Goal: Transaction & Acquisition: Purchase product/service

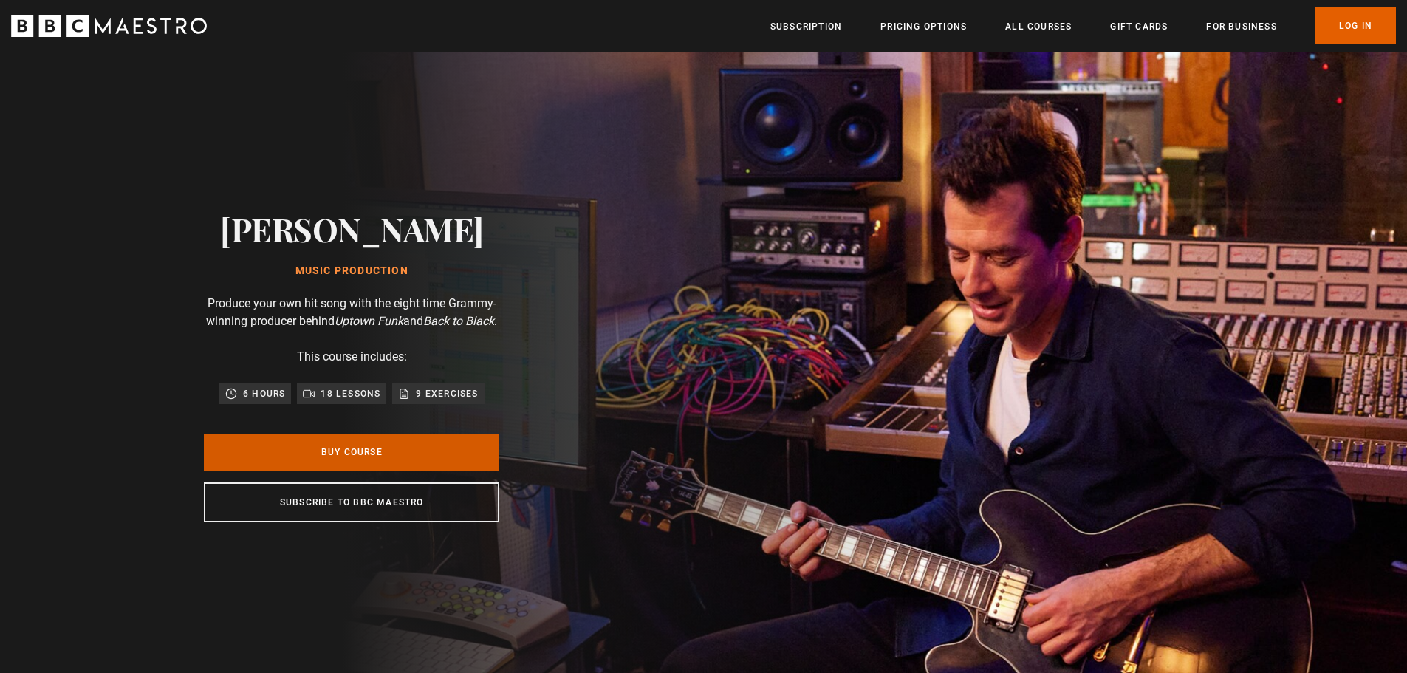
click at [417, 454] on link "Buy Course" at bounding box center [351, 451] width 295 height 37
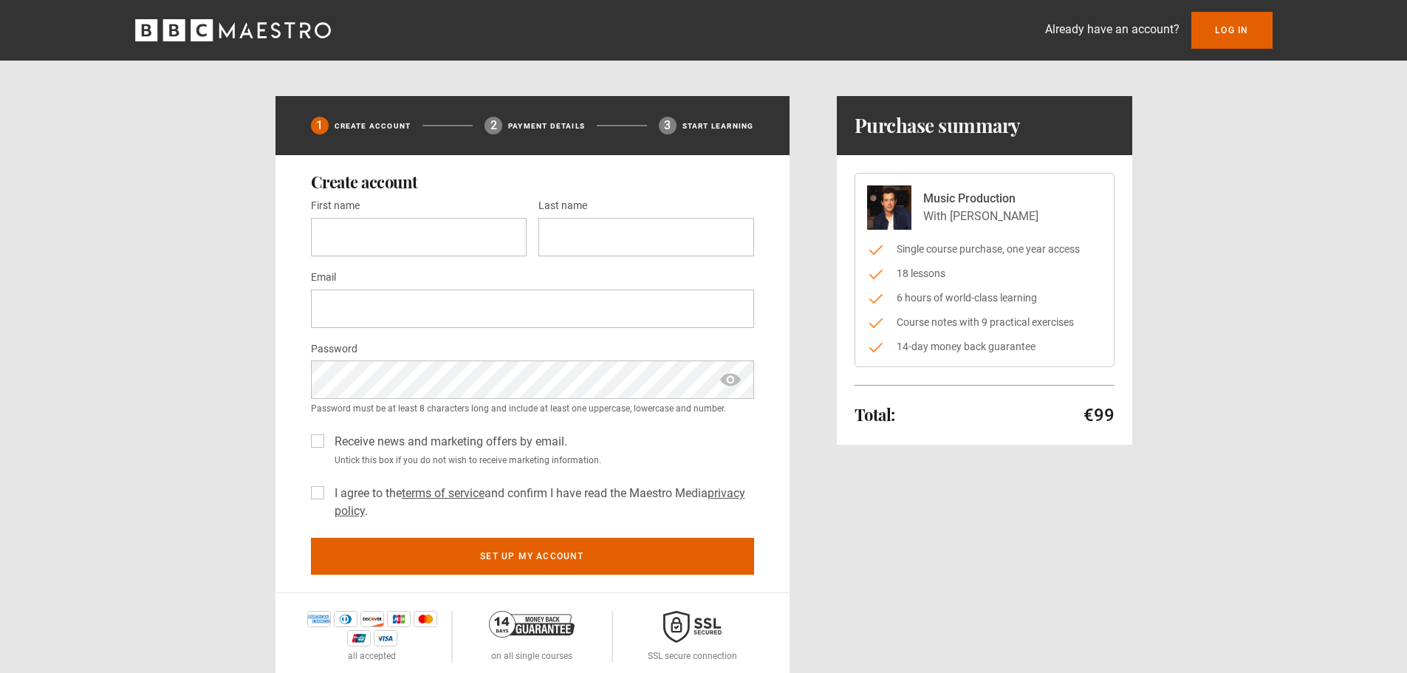
drag, startPoint x: 1092, startPoint y: 406, endPoint x: 1212, endPoint y: 402, distance: 119.7
click at [1212, 402] on div "Already have an account? Log In 1 Create Account 2 Payment details 3 Start lear…" at bounding box center [703, 340] width 1407 height 680
click at [1197, 412] on div "Already have an account? Log In 1 Create Account 2 Payment details 3 Start lear…" at bounding box center [703, 340] width 1407 height 680
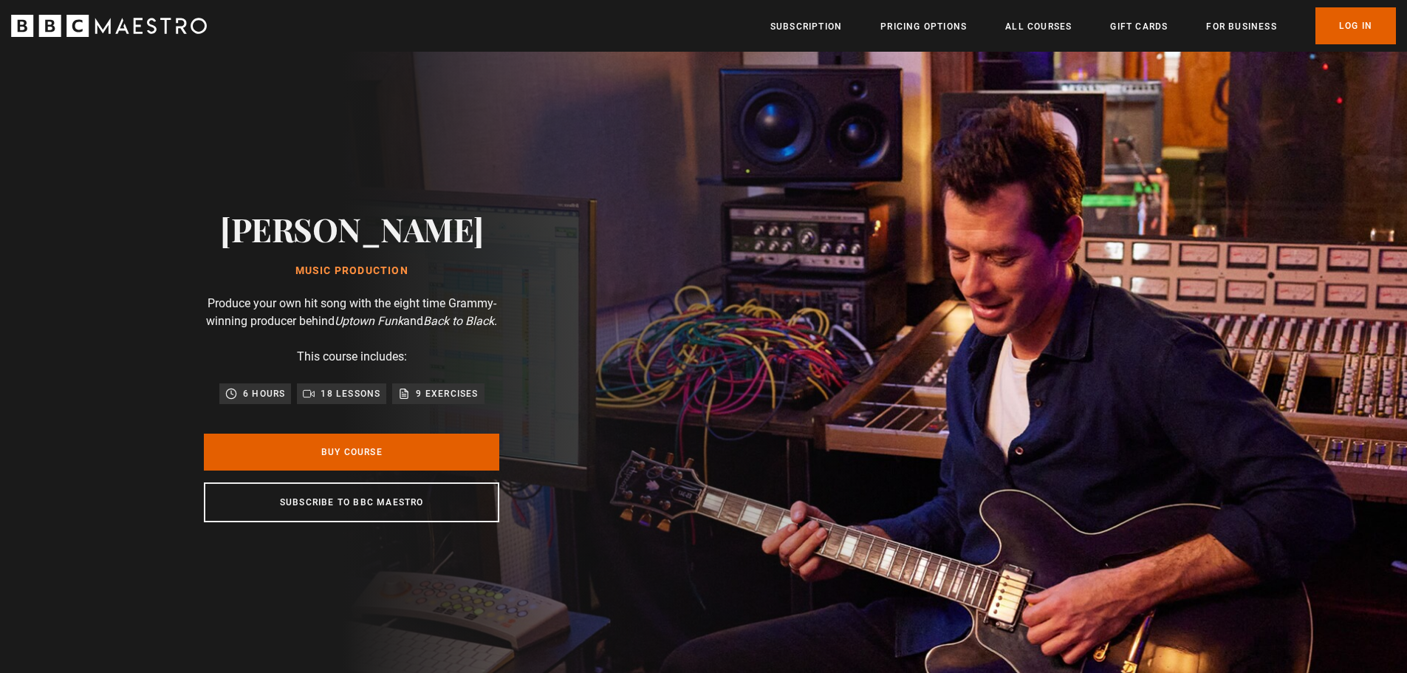
drag, startPoint x: 408, startPoint y: 280, endPoint x: 511, endPoint y: 380, distance: 144.1
click at [507, 380] on div "Mark Ronson Music Production Produce your own hit song with the eight time Gram…" at bounding box center [351, 366] width 473 height 628
click at [538, 356] on div "Mark Ronson Music Production Produce your own hit song with the eight time Gram…" at bounding box center [351, 366] width 473 height 628
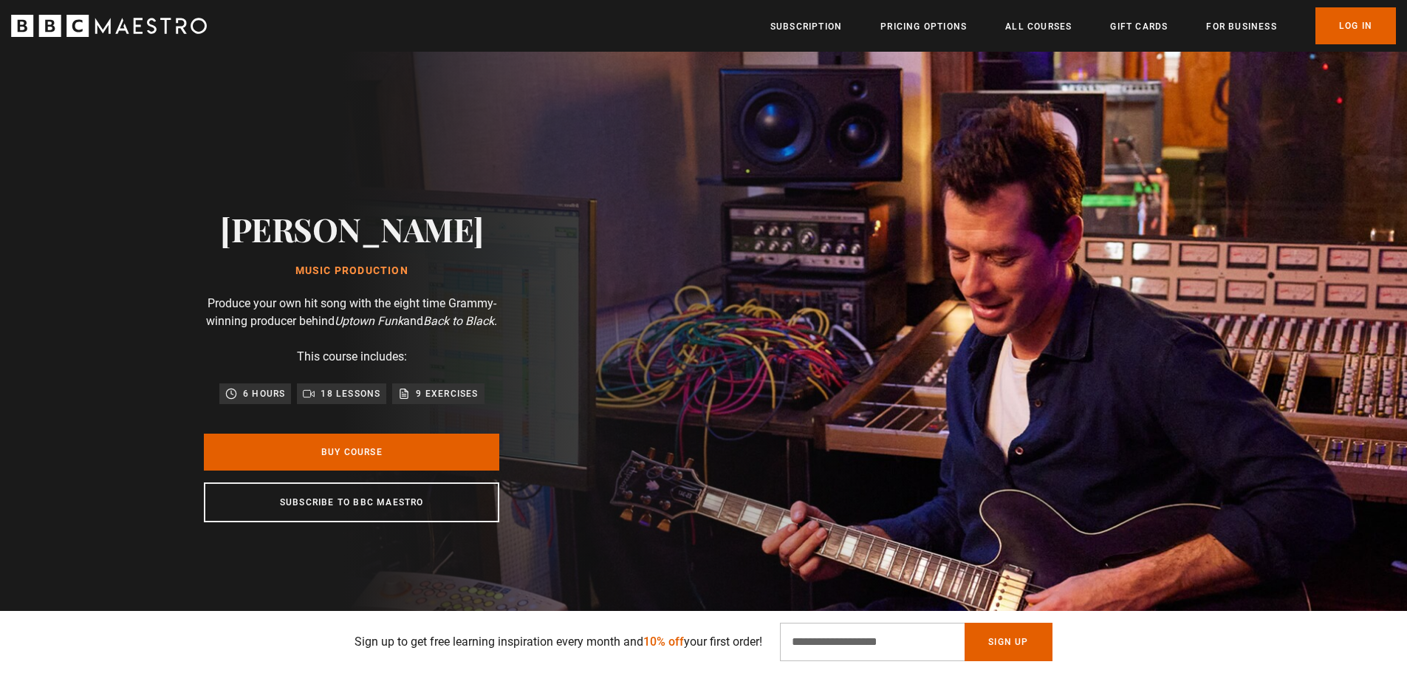
scroll to position [517, 0]
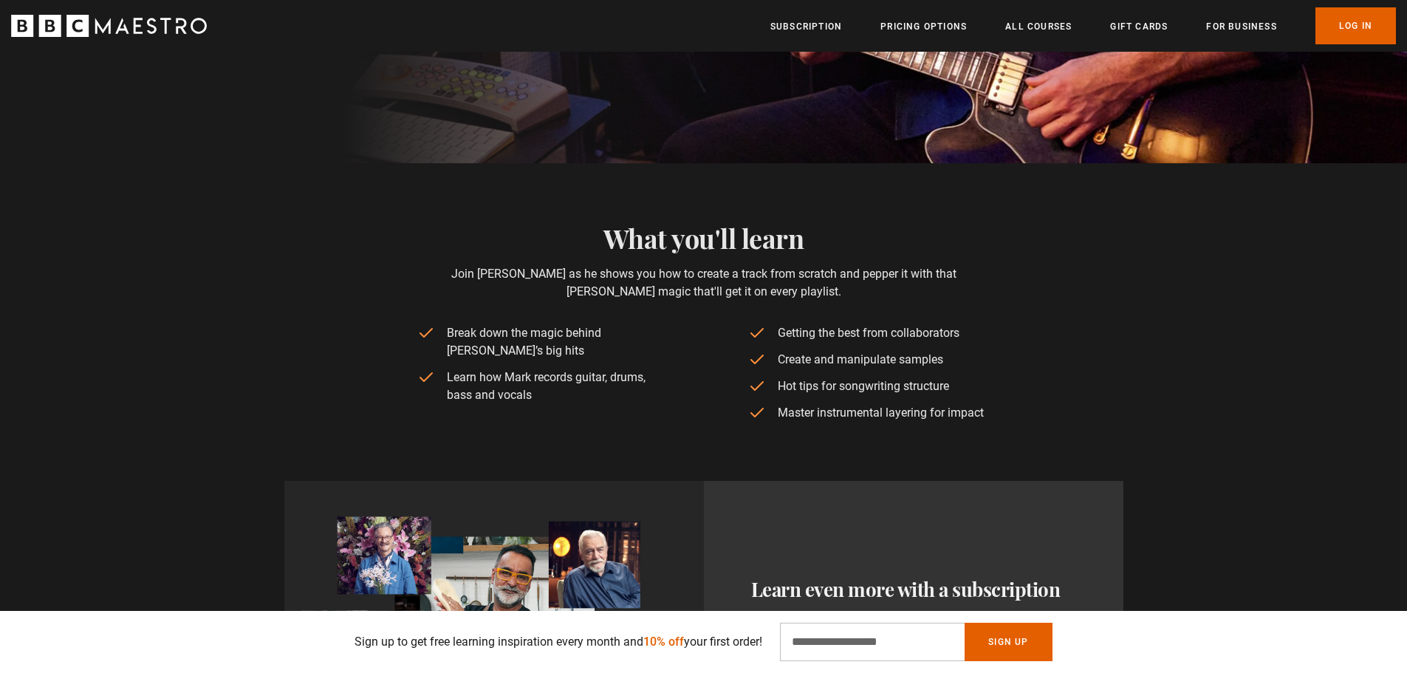
drag, startPoint x: 549, startPoint y: 333, endPoint x: 666, endPoint y: 367, distance: 122.2
click at [666, 367] on ul "Break down the magic behind Mark’s big hits Learn how Mark records guitar, drum…" at bounding box center [703, 372] width 572 height 97
drag, startPoint x: 791, startPoint y: 405, endPoint x: 1001, endPoint y: 371, distance: 213.3
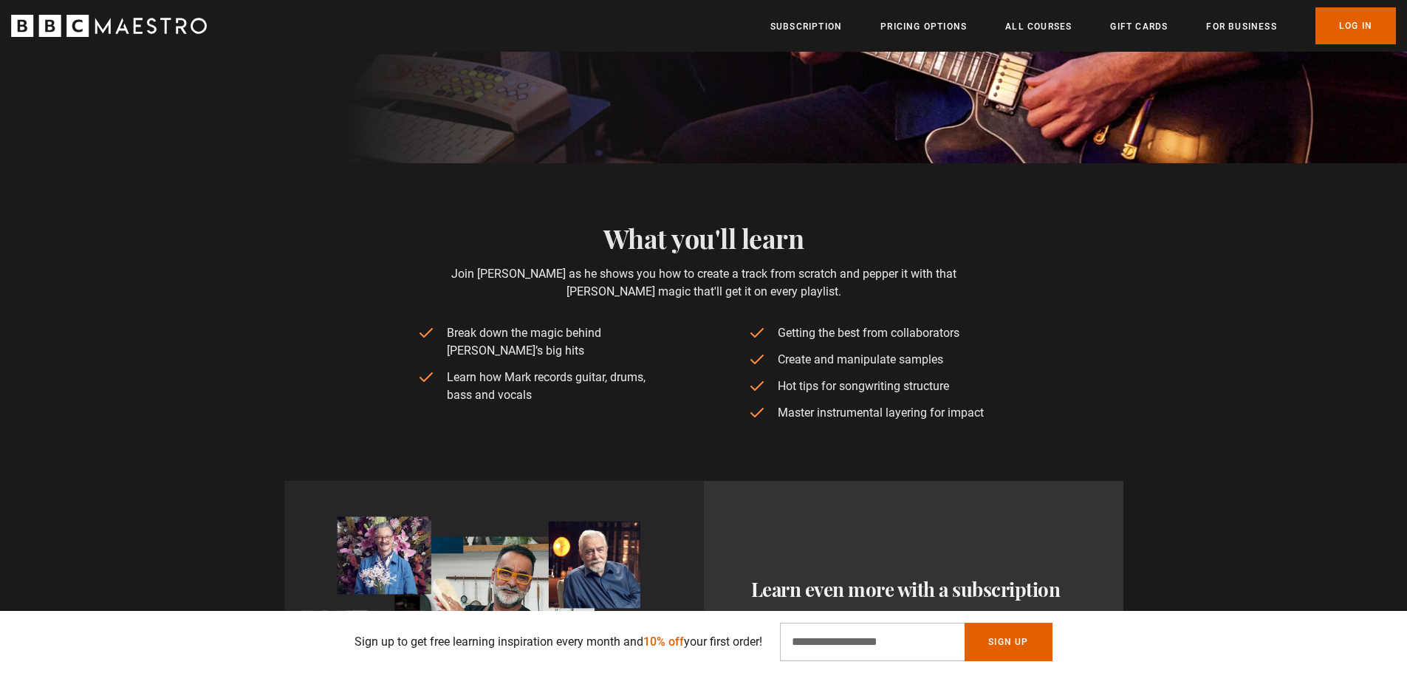
click at [1001, 371] on div "What you'll learn Join Mark as he shows you how to create a track from scratch …" at bounding box center [703, 321] width 951 height 199
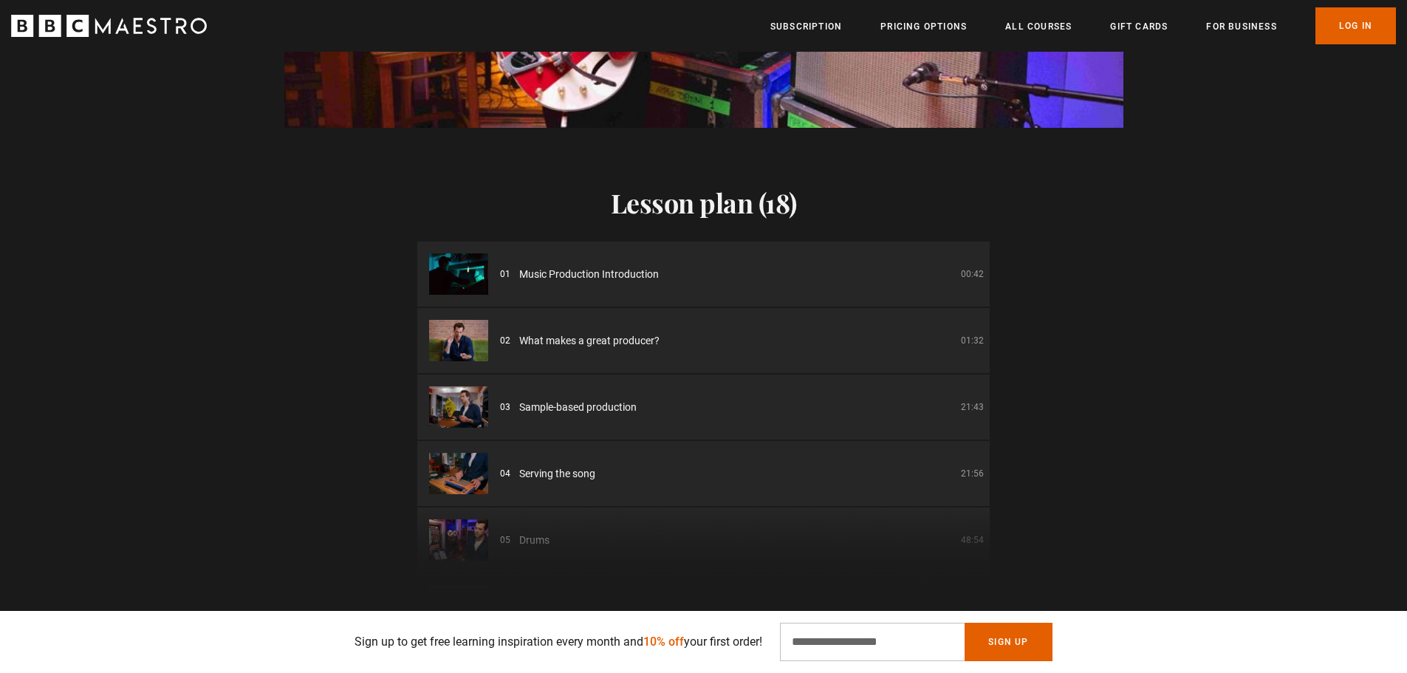
scroll to position [2142, 0]
